Goal: Task Accomplishment & Management: Use online tool/utility

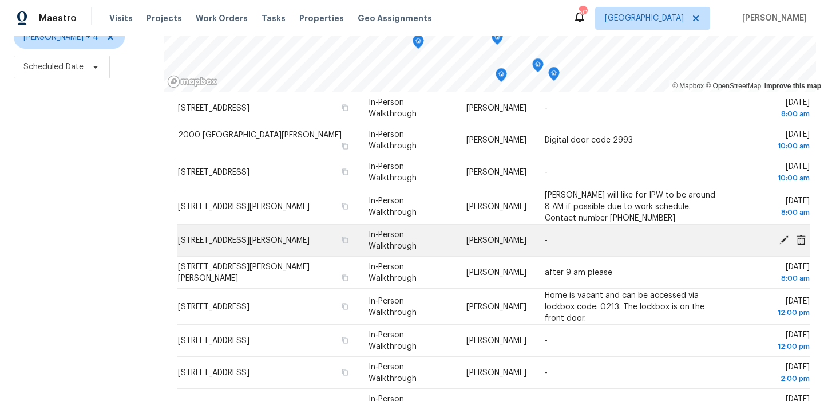
scroll to position [81, 0]
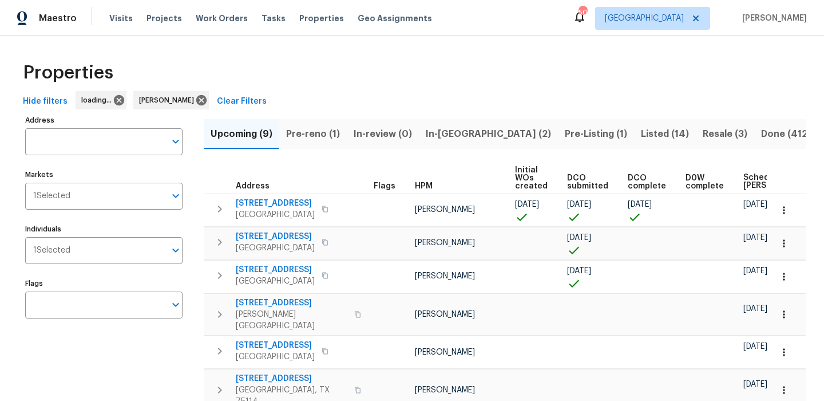
click at [319, 141] on button "Pre-reno (1)" at bounding box center [313, 134] width 68 height 30
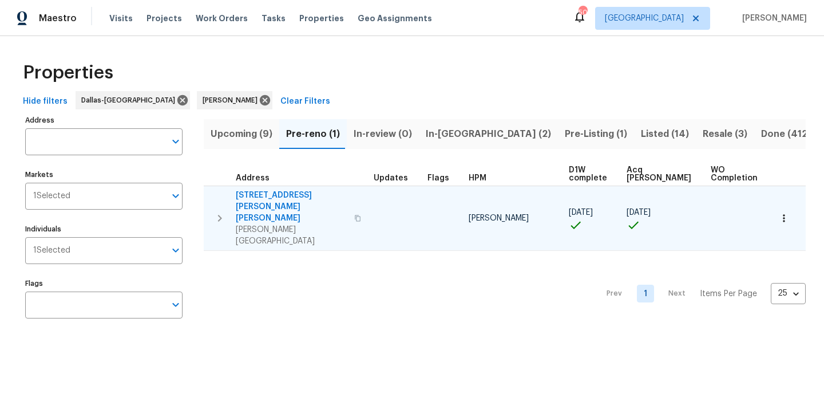
click at [354, 215] on icon "button" at bounding box center [357, 218] width 7 height 7
click at [799, 199] on td at bounding box center [786, 218] width 39 height 65
click at [790, 206] on button "button" at bounding box center [784, 218] width 25 height 25
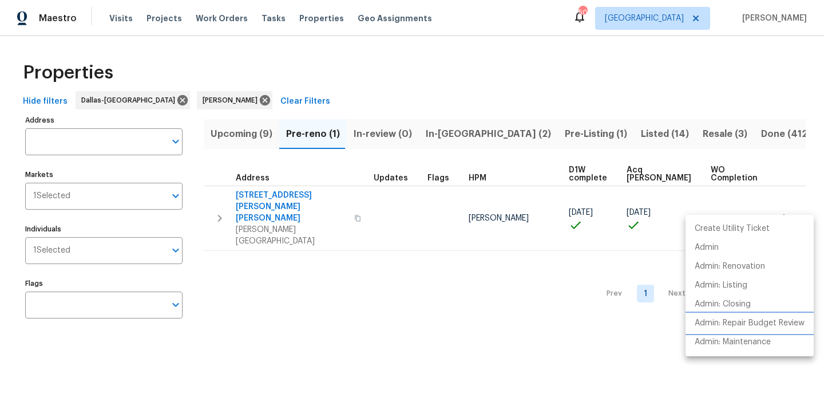
click at [747, 325] on p "Admin: Repair Budget Review" at bounding box center [750, 323] width 110 height 12
click at [247, 137] on div at bounding box center [412, 200] width 824 height 401
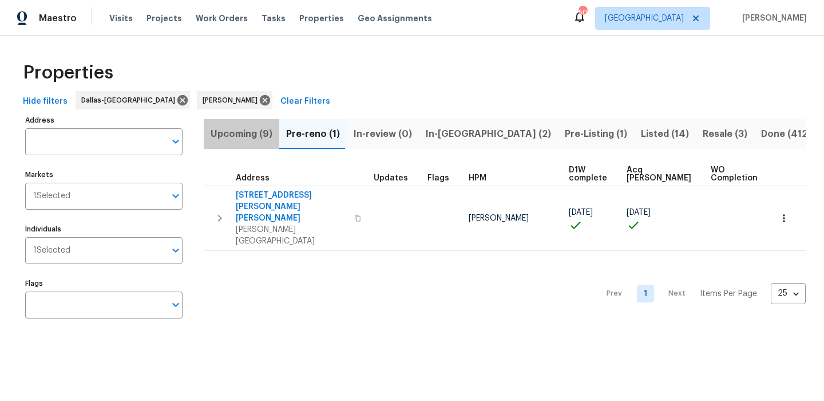
click at [246, 136] on span "Upcoming (9)" at bounding box center [242, 134] width 62 height 16
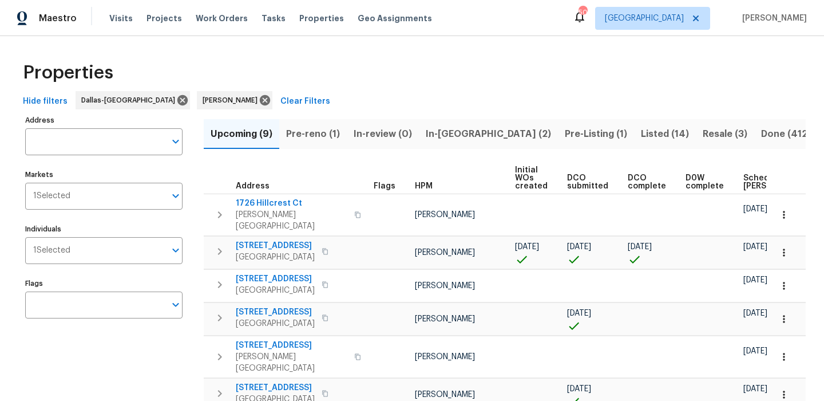
click at [757, 177] on span "Scheduled COE" at bounding box center [776, 182] width 65 height 16
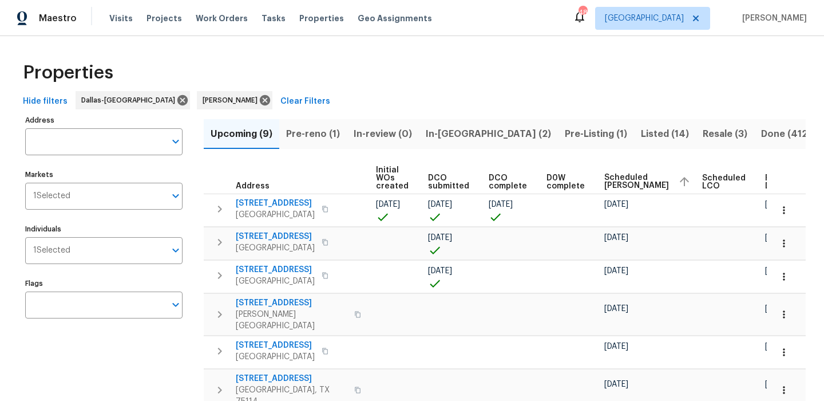
click at [450, 136] on span "In-reno (2)" at bounding box center [488, 134] width 125 height 16
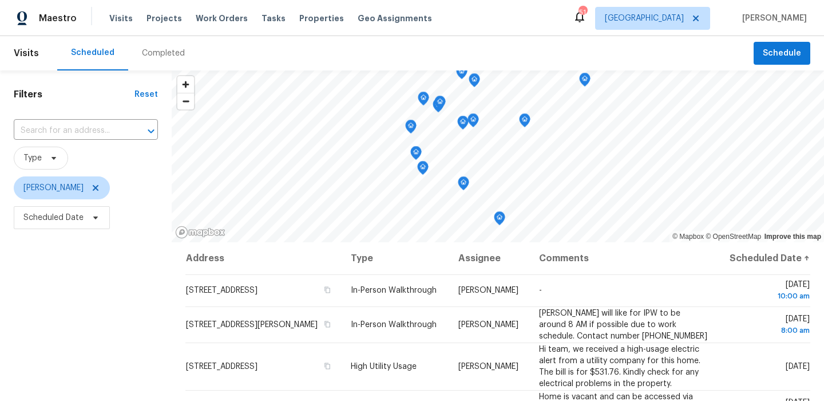
scroll to position [162, 0]
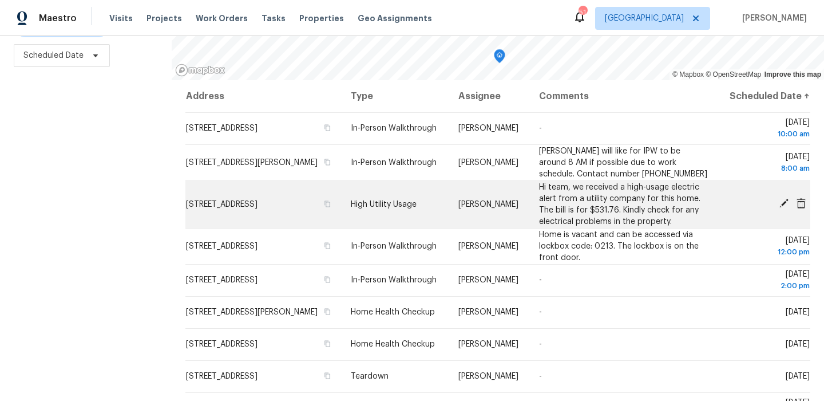
click at [783, 208] on icon at bounding box center [784, 203] width 9 height 9
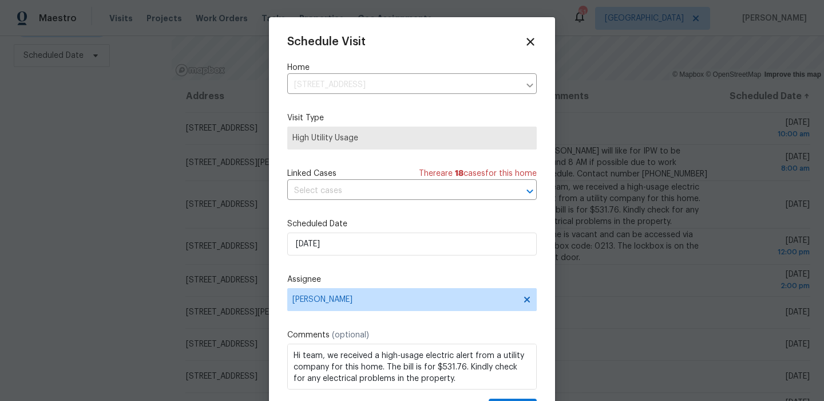
click at [397, 256] on div "Schedule Visit Home 622 N Casa Grande Cir, Duncanville, TX 75116 ​ Visit Type H…" at bounding box center [412, 227] width 250 height 384
click at [398, 236] on input "10/5/2025" at bounding box center [412, 243] width 250 height 23
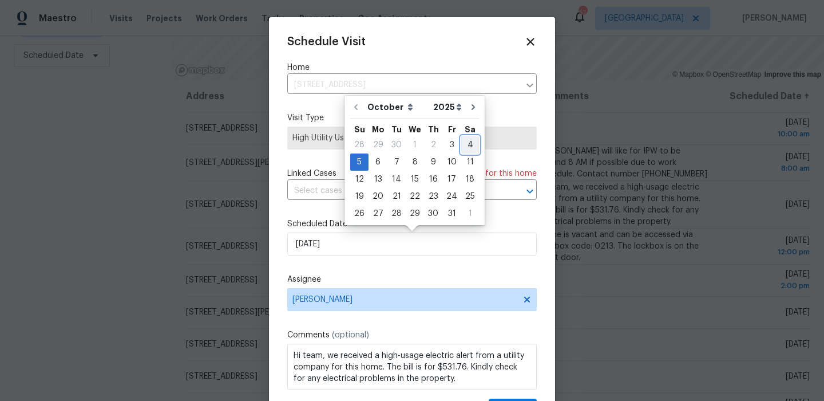
click at [461, 141] on div "4" at bounding box center [470, 145] width 18 height 16
type input "10/4/2025"
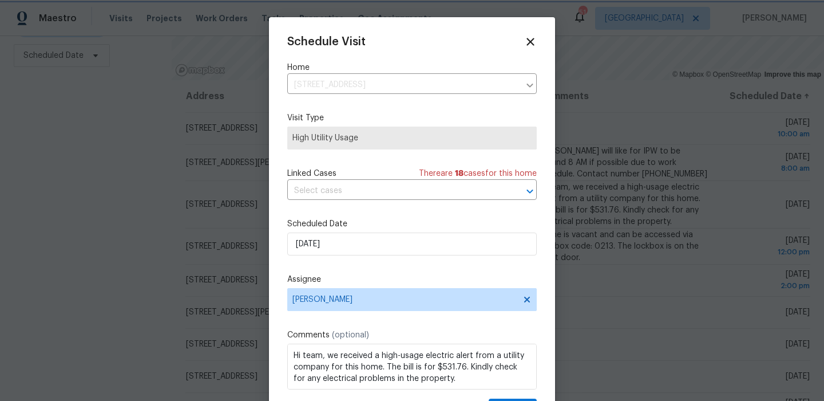
scroll to position [21, 0]
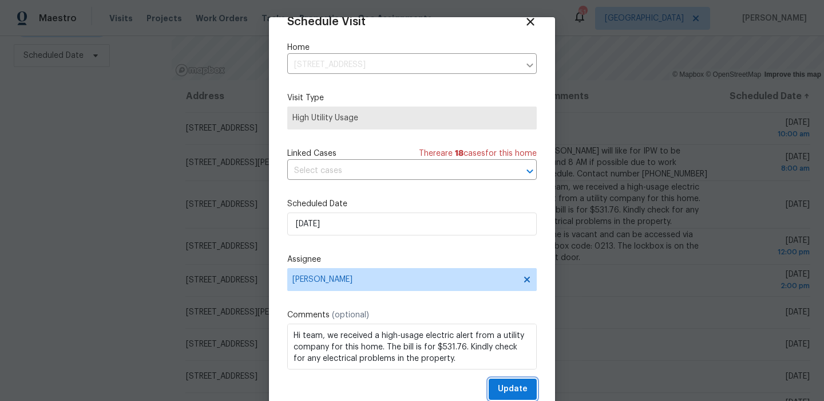
click at [520, 394] on span "Update" at bounding box center [513, 389] width 30 height 14
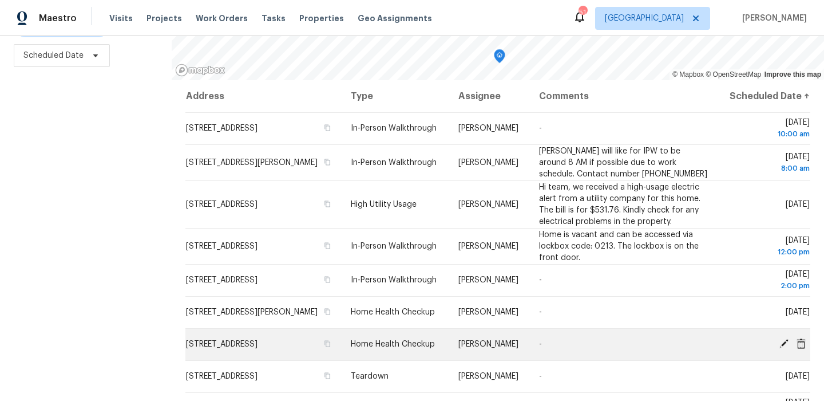
click at [783, 349] on icon at bounding box center [784, 343] width 10 height 10
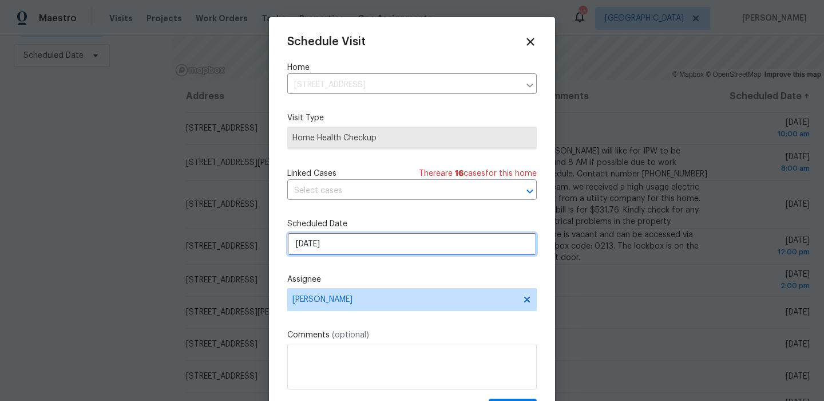
click at [362, 249] on input "10/6/2025" at bounding box center [412, 243] width 250 height 23
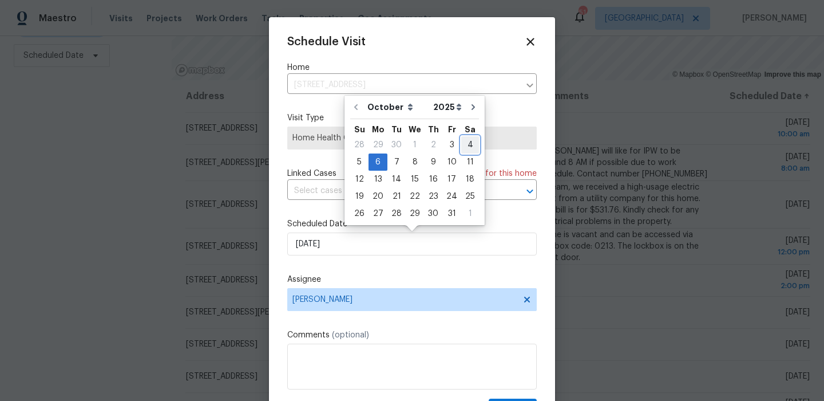
click at [461, 147] on div "4" at bounding box center [470, 145] width 18 height 16
type input "10/4/2025"
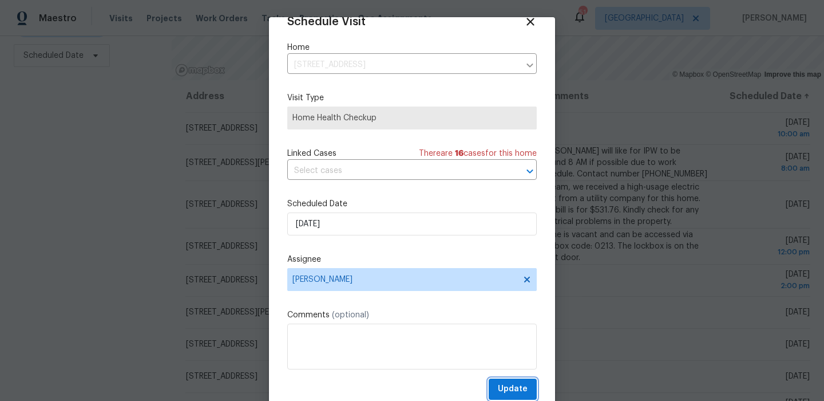
click at [516, 380] on button "Update" at bounding box center [513, 388] width 48 height 21
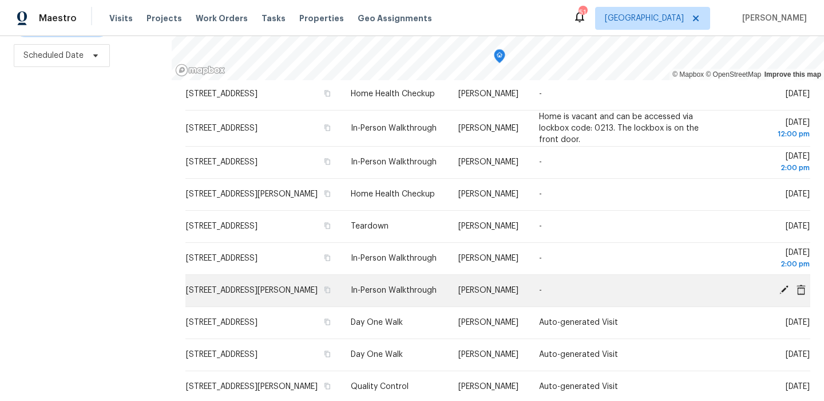
scroll to position [147, 0]
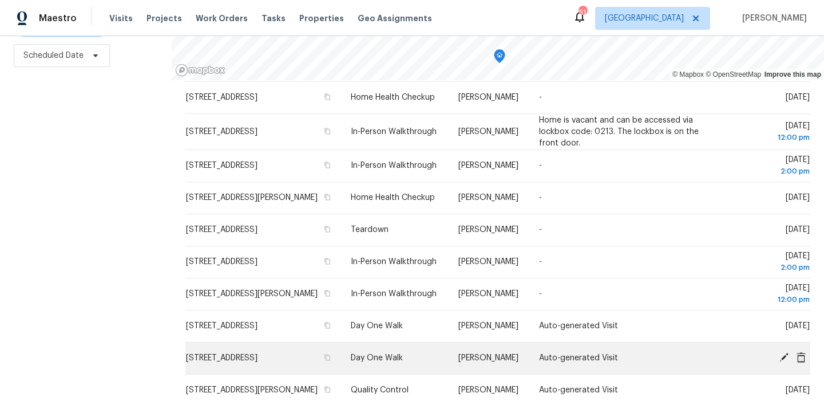
click at [784, 362] on icon at bounding box center [784, 357] width 9 height 9
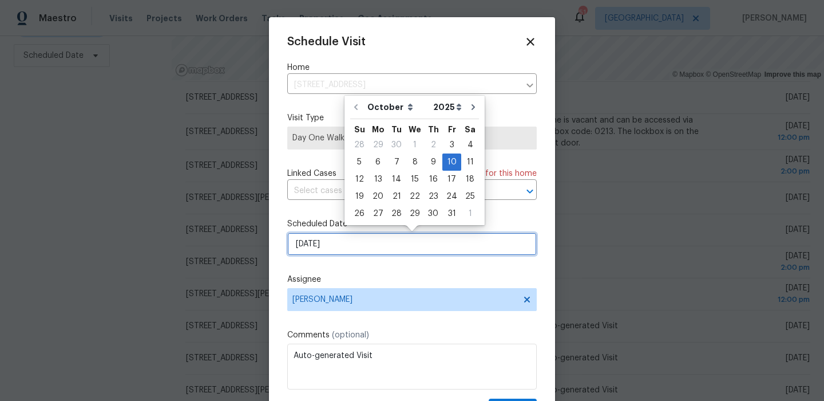
click at [358, 250] on input "10/10/2025" at bounding box center [412, 243] width 250 height 23
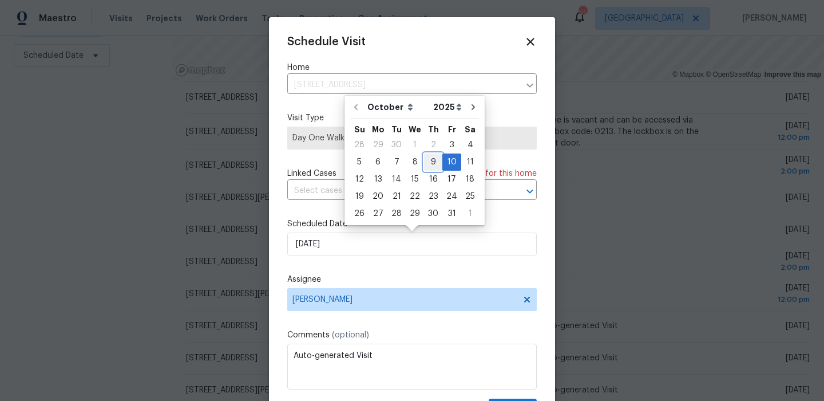
click at [432, 157] on div "9" at bounding box center [433, 162] width 18 height 16
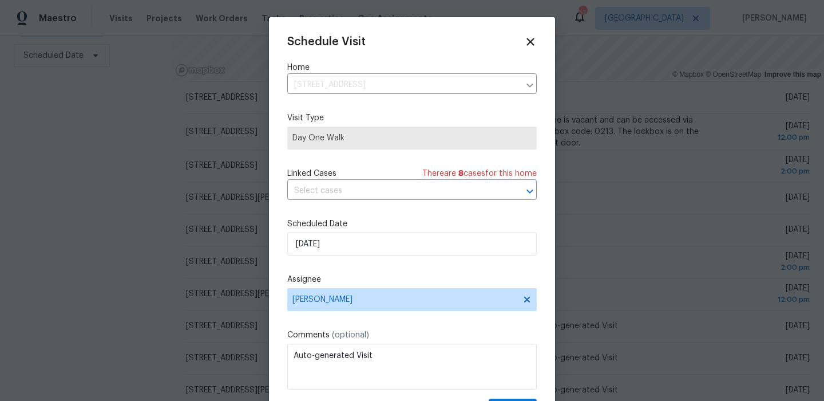
click at [445, 226] on label "Scheduled Date" at bounding box center [412, 223] width 250 height 11
click at [444, 229] on label "Scheduled Date" at bounding box center [412, 223] width 250 height 11
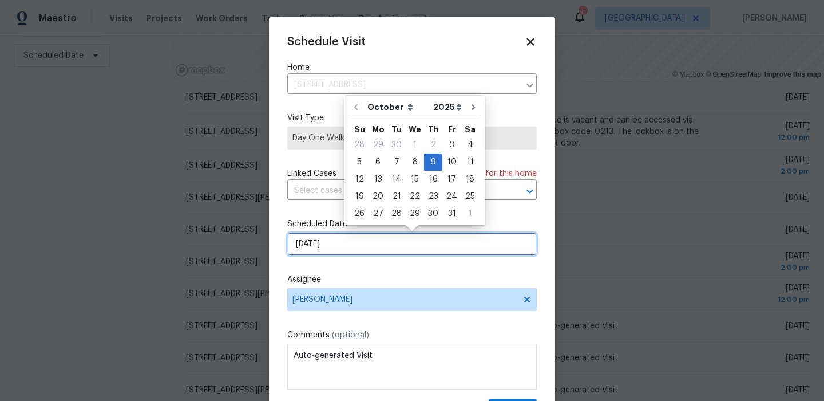
click at [441, 233] on input "10/9/2025" at bounding box center [412, 243] width 250 height 23
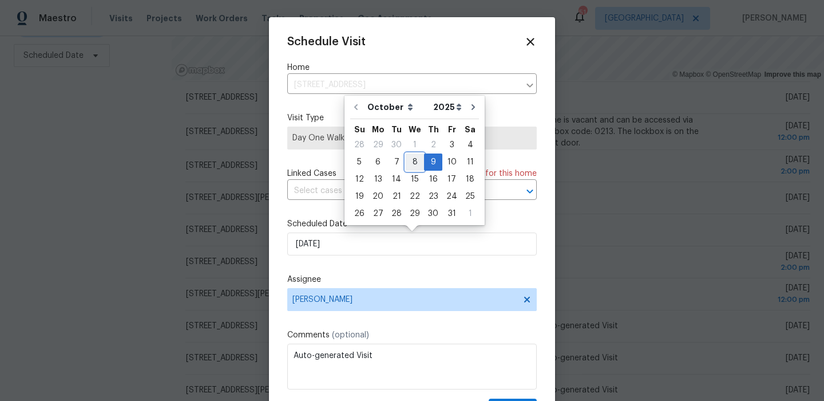
click at [412, 165] on div "8" at bounding box center [415, 162] width 18 height 16
type input "10/8/2025"
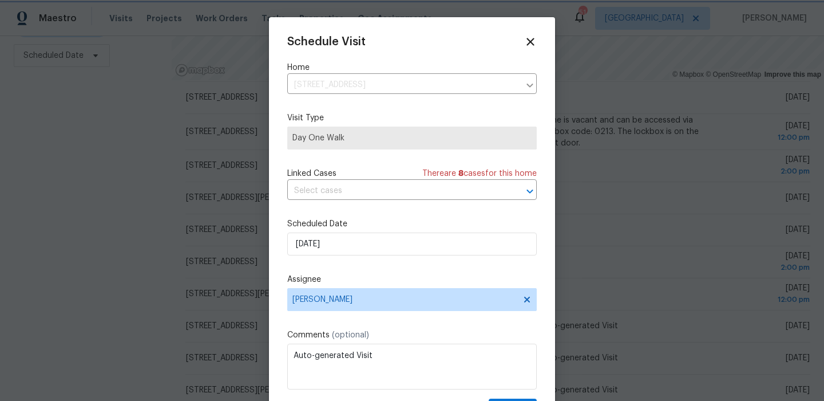
scroll to position [21, 0]
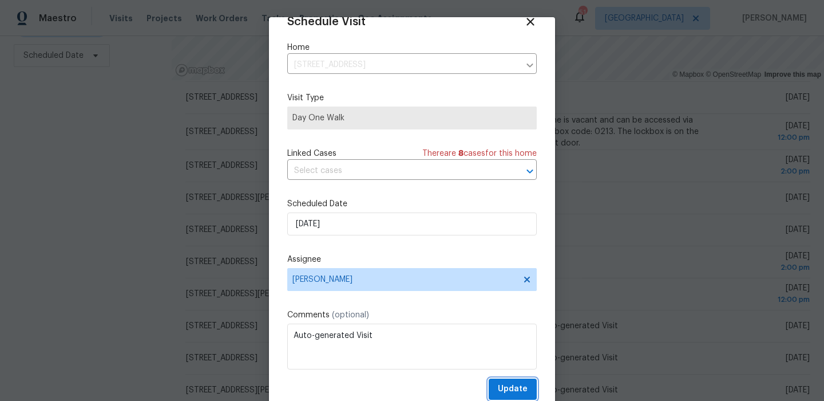
click at [516, 380] on button "Update" at bounding box center [513, 388] width 48 height 21
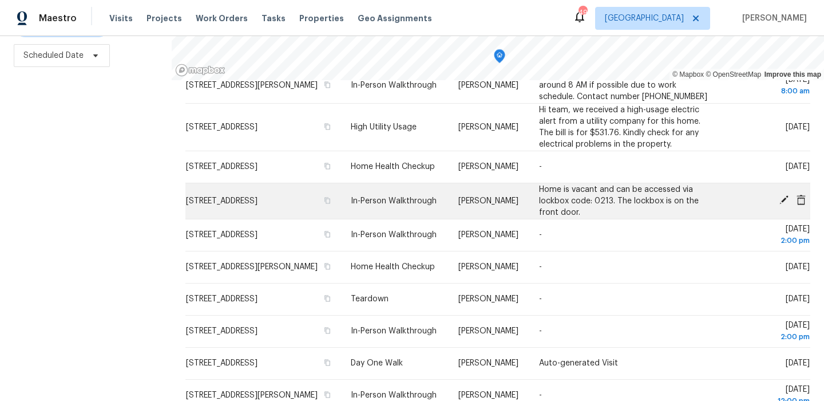
scroll to position [0, 0]
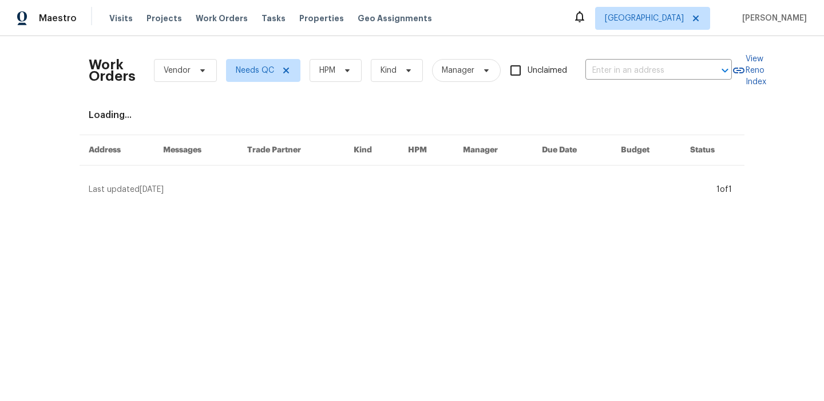
click at [365, 70] on div "Work Orders Vendor Needs QC HPM Kind Manager Unclaimed ​" at bounding box center [411, 70] width 644 height 50
click at [342, 70] on span at bounding box center [346, 70] width 13 height 9
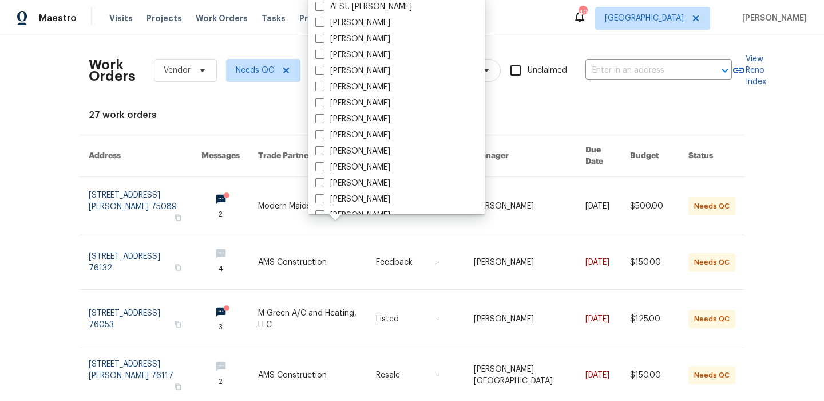
click at [270, 113] on div "27 work orders" at bounding box center [412, 114] width 647 height 11
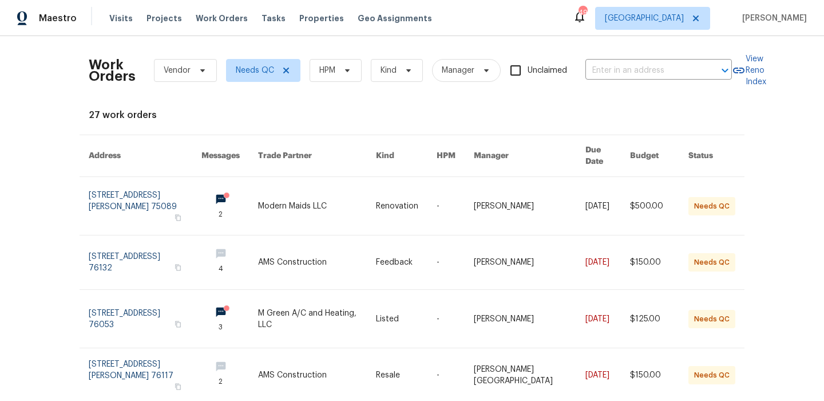
click at [356, 58] on div "Work Orders Vendor Needs QC HPM Kind Manager Unclaimed ​" at bounding box center [411, 70] width 644 height 50
click at [353, 64] on span "HPM" at bounding box center [336, 70] width 52 height 23
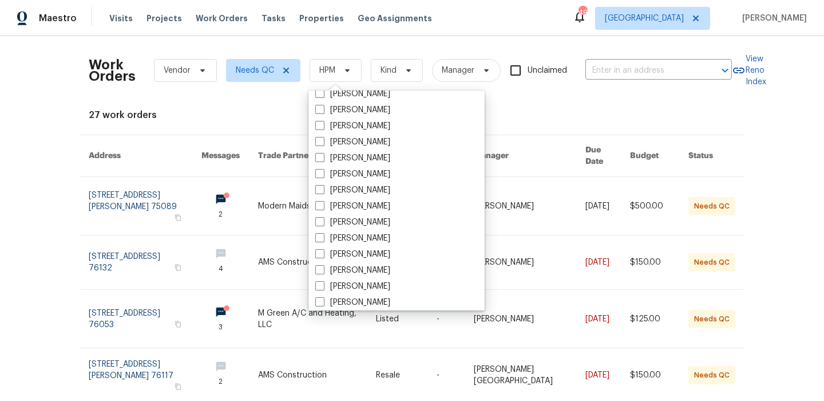
scroll to position [73, 0]
click at [384, 265] on label "[PERSON_NAME]" at bounding box center [352, 270] width 75 height 11
click at [323, 265] on input "[PERSON_NAME]" at bounding box center [318, 268] width 7 height 7
checkbox input "true"
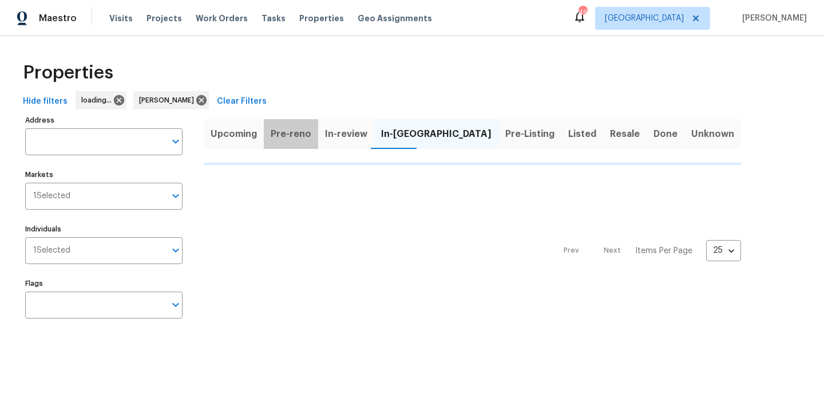
click at [306, 133] on span "Pre-reno" at bounding box center [291, 134] width 41 height 16
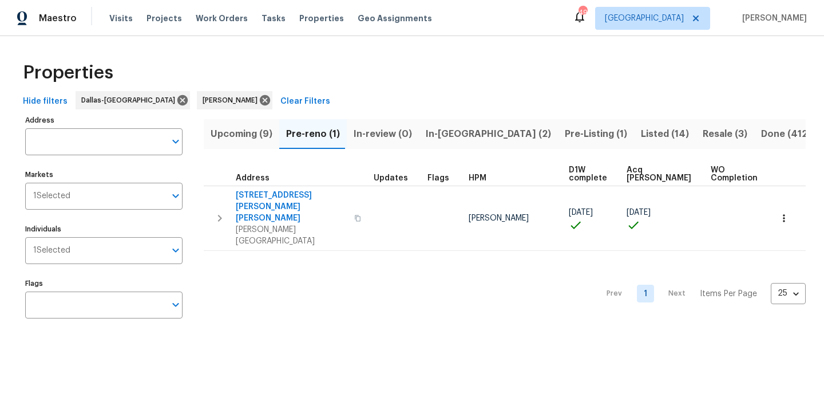
click at [271, 195] on span "[STREET_ADDRESS][PERSON_NAME][PERSON_NAME]" at bounding box center [292, 207] width 112 height 34
click at [435, 133] on span "In-[GEOGRAPHIC_DATA] (2)" at bounding box center [488, 134] width 125 height 16
